Goal: Task Accomplishment & Management: Manage account settings

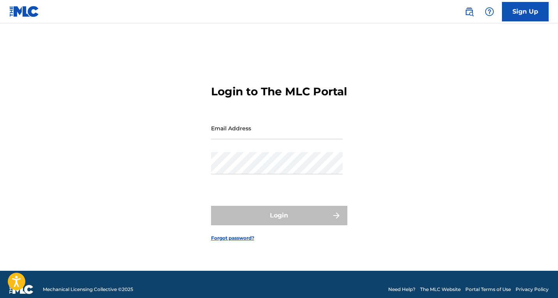
drag, startPoint x: 0, startPoint y: 0, endPoint x: 221, endPoint y: 134, distance: 258.7
click at [221, 134] on input "Email Address" at bounding box center [277, 128] width 132 height 22
type input "[EMAIL_ADDRESS][DOMAIN_NAME]"
click at [279, 222] on button "Login" at bounding box center [279, 215] width 136 height 19
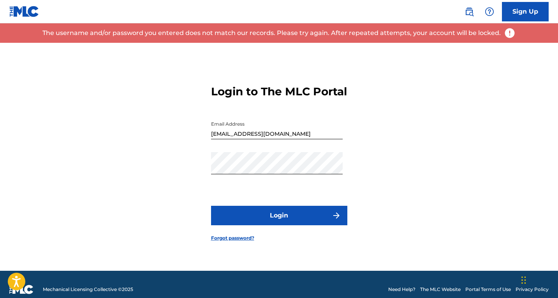
click at [235, 242] on link "Forgot password?" at bounding box center [232, 238] width 43 height 7
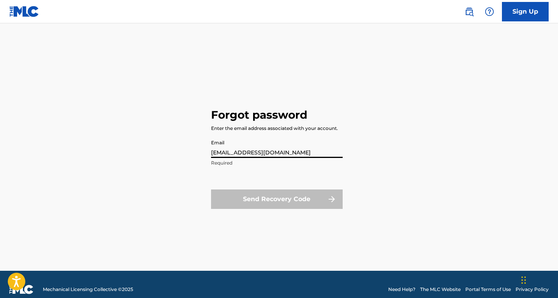
click at [276, 199] on button "Send Recovery Code" at bounding box center [277, 199] width 132 height 19
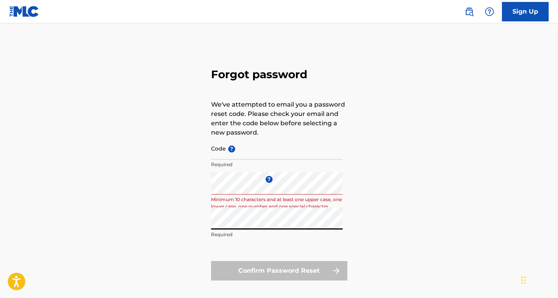
click at [263, 250] on form "Code ? Required Enter a new password ? Minimum 10 characters and at least one u…" at bounding box center [279, 208] width 136 height 143
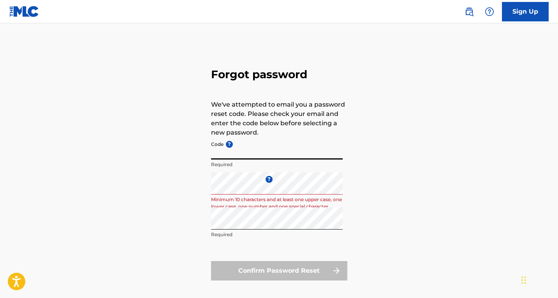
click at [248, 156] on input "Code ?" at bounding box center [277, 148] width 132 height 22
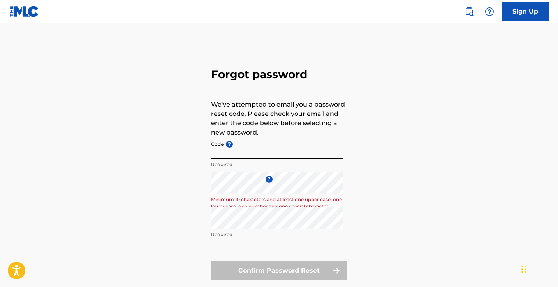
paste input "FP_9bf6bb3e20e7d444c7e79c377f16"
click at [366, 173] on div "Forgot password We've attempted to email you a password reset code. Please chec…" at bounding box center [279, 173] width 545 height 260
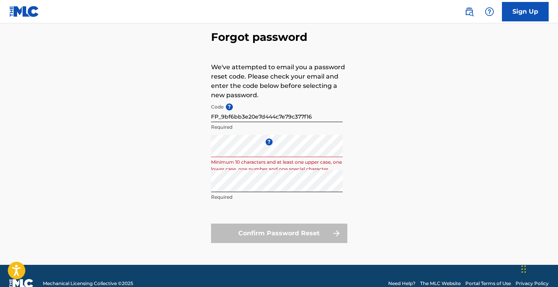
scroll to position [53, 0]
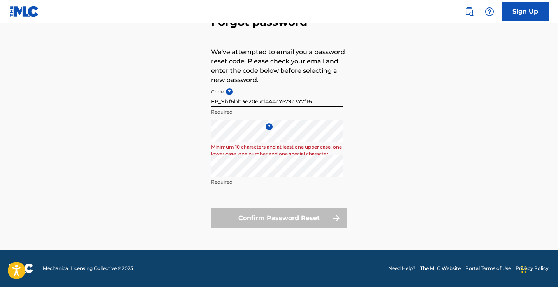
click at [221, 103] on input "FP_9bf6bb3e20e7d444c7e79c377f16" at bounding box center [277, 96] width 132 height 22
type input "9bf6bb3e20e7d444c7e79c377f16"
click at [230, 101] on input "9bf6bb3e20e7d444c7e79c377f16" at bounding box center [277, 96] width 132 height 22
paste input "FP_9bf6bb3e20e7d444c7e79c377f16"
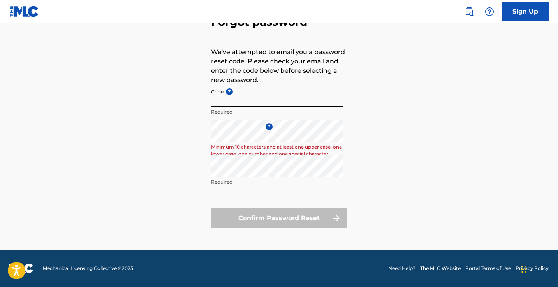
type input "FP_9bf6bb3e20e7d444c7e79c377f16"
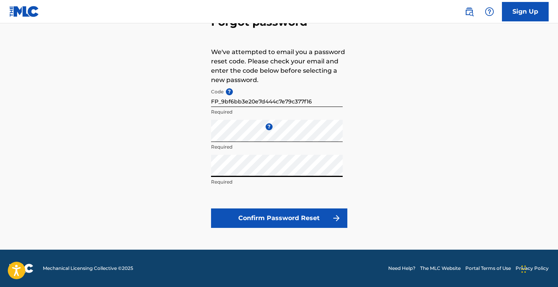
click at [265, 216] on button "Confirm Password Reset" at bounding box center [279, 218] width 136 height 19
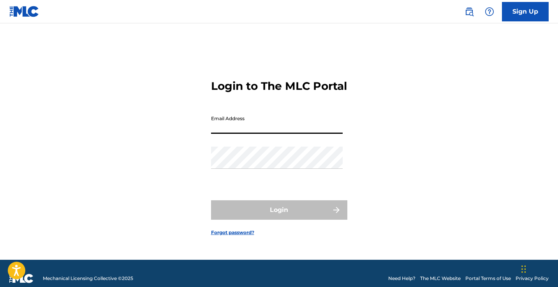
type input "[EMAIL_ADDRESS][DOMAIN_NAME]"
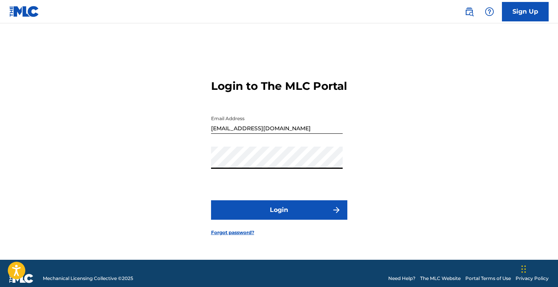
click at [285, 217] on button "Login" at bounding box center [279, 209] width 136 height 19
click at [272, 214] on button "Login" at bounding box center [279, 209] width 136 height 19
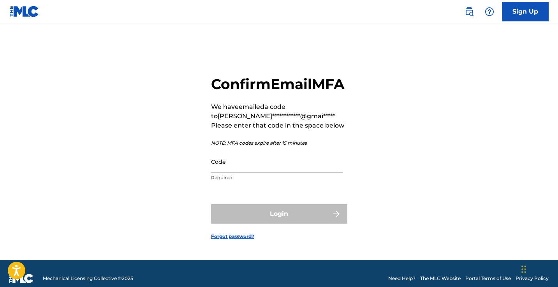
click at [249, 173] on input "Code" at bounding box center [277, 162] width 132 height 22
paste input "263160"
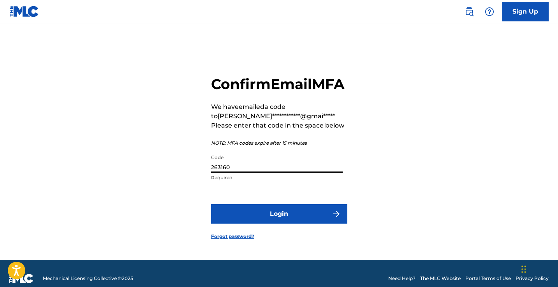
type input "263160"
click at [281, 224] on button "Login" at bounding box center [279, 213] width 136 height 19
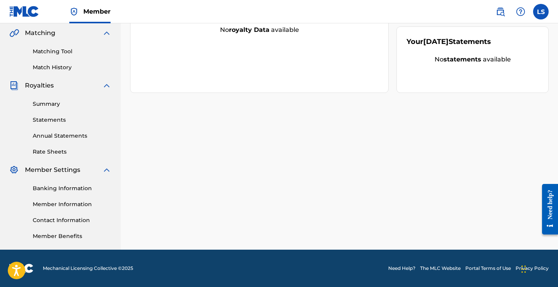
scroll to position [179, 0]
click at [54, 209] on div "Banking Information Member Information Contact Information Member Benefits" at bounding box center [60, 208] width 102 height 66
click at [54, 205] on link "Member Information" at bounding box center [72, 204] width 79 height 8
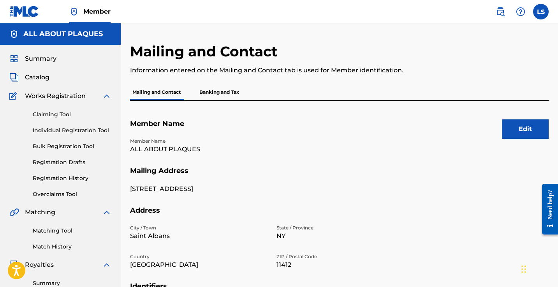
click at [44, 74] on span "Catalog" at bounding box center [37, 77] width 25 height 9
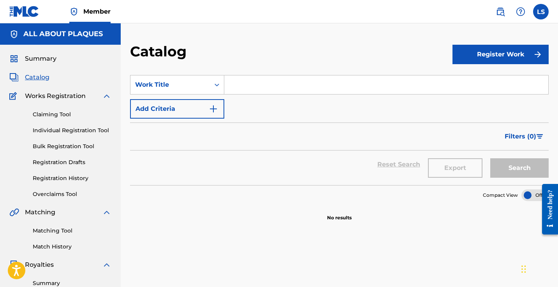
click at [539, 17] on label at bounding box center [541, 12] width 16 height 16
click at [541, 12] on input "LS [PERSON_NAME] [EMAIL_ADDRESS][DOMAIN_NAME] Notification Preferences Profile …" at bounding box center [541, 12] width 0 height 0
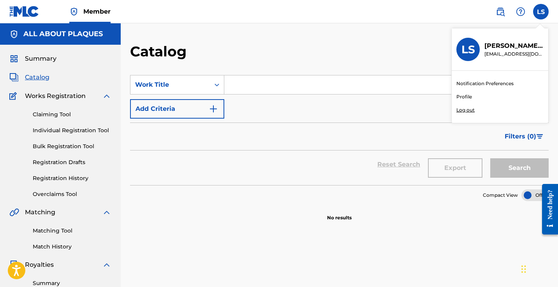
click at [464, 110] on p "Log out" at bounding box center [465, 110] width 18 height 7
click at [541, 12] on input "LS [PERSON_NAME] [EMAIL_ADDRESS][DOMAIN_NAME] Notification Preferences Profile …" at bounding box center [541, 12] width 0 height 0
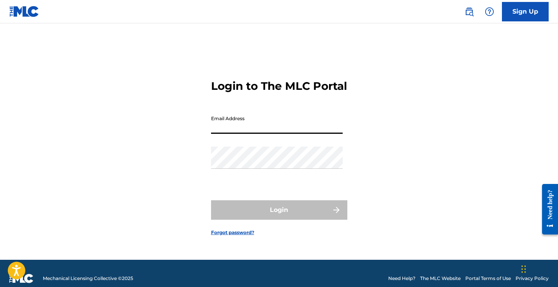
click at [248, 123] on input "Email Address" at bounding box center [277, 123] width 132 height 22
click at [522, 11] on link "Sign Up" at bounding box center [525, 11] width 47 height 19
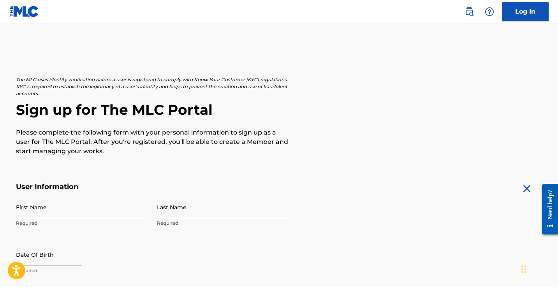
click at [520, 16] on link "Log In" at bounding box center [525, 11] width 47 height 19
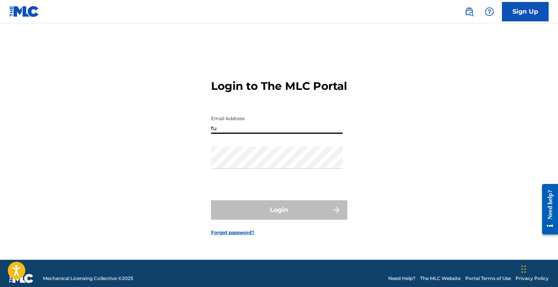
type input "f"
type input "[PERSON_NAME]"
click at [173, 218] on div "Login to The MLC Portal Email Address [PERSON_NAME] Password Login Forgot passw…" at bounding box center [279, 151] width 545 height 217
click at [517, 16] on link "Sign Up" at bounding box center [525, 11] width 47 height 19
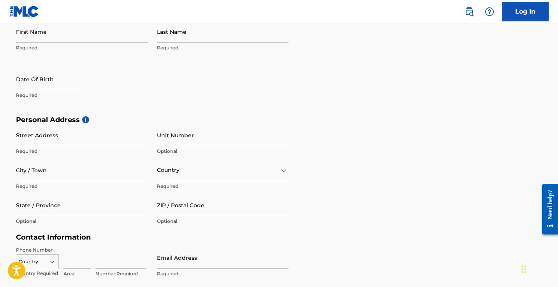
scroll to position [163, 0]
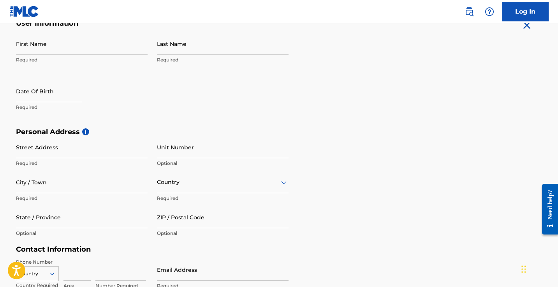
click at [518, 15] on link "Log In" at bounding box center [525, 11] width 47 height 19
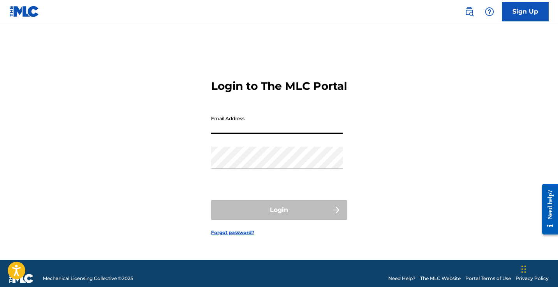
type input "[EMAIL_ADDRESS][DOMAIN_NAME]"
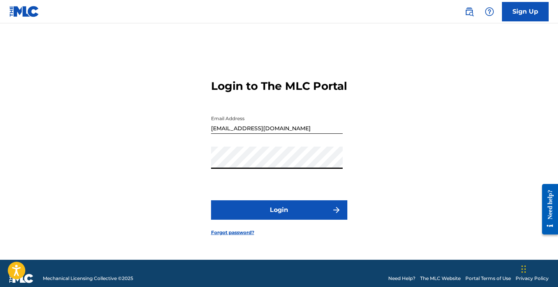
click at [267, 213] on button "Login" at bounding box center [279, 209] width 136 height 19
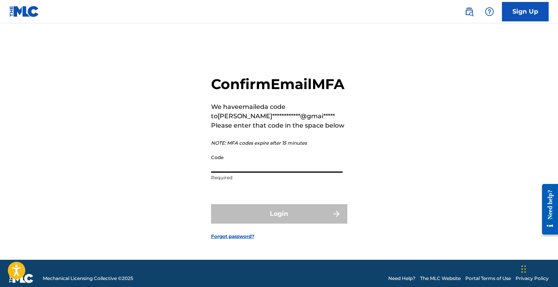
click at [258, 172] on input "Code" at bounding box center [277, 162] width 132 height 22
paste input "921087"
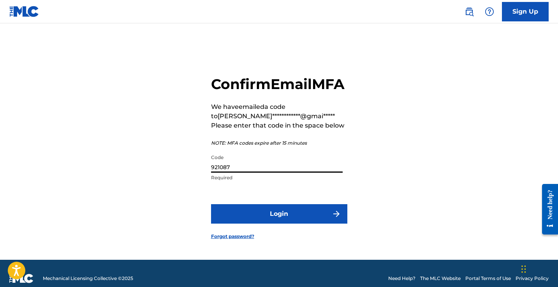
type input "921087"
click at [262, 224] on button "Login" at bounding box center [279, 213] width 136 height 19
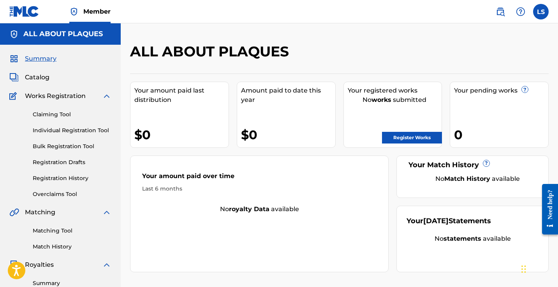
click at [540, 11] on label at bounding box center [541, 12] width 16 height 16
click at [541, 12] on input "LS [PERSON_NAME] [EMAIL_ADDRESS][DOMAIN_NAME] Notification Preferences Profile …" at bounding box center [541, 12] width 0 height 0
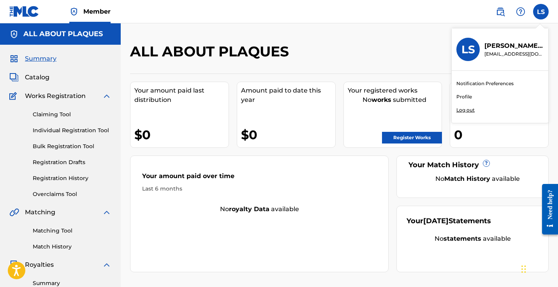
click at [464, 96] on link "Profile" at bounding box center [464, 96] width 16 height 7
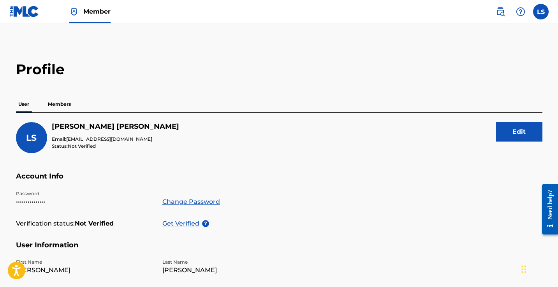
click at [58, 107] on p "Members" at bounding box center [60, 104] width 28 height 16
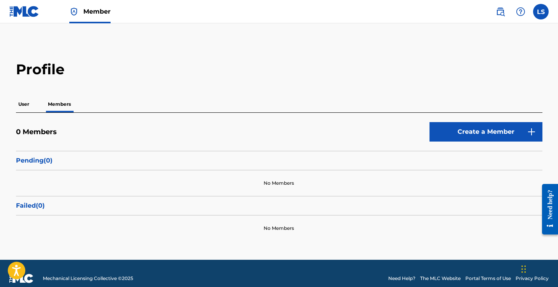
click at [16, 104] on p "User" at bounding box center [24, 104] width 16 height 16
